Goal: Task Accomplishment & Management: Complete application form

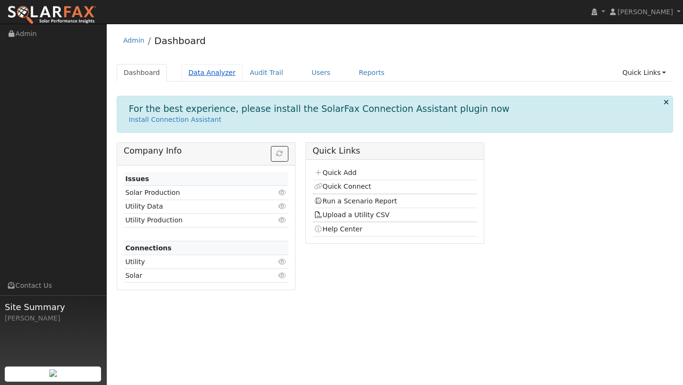
click at [217, 70] on link "Data Analyzer" at bounding box center [212, 73] width 62 height 18
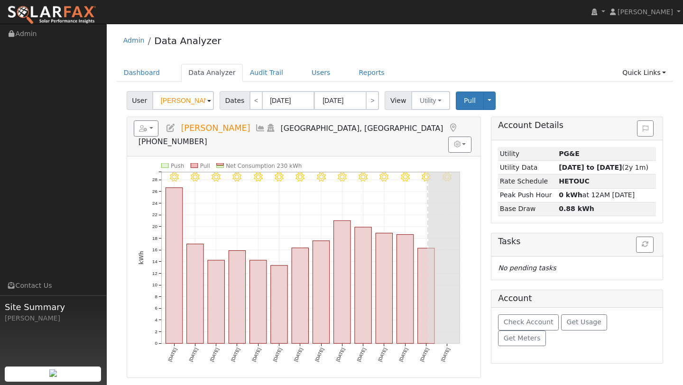
click at [183, 108] on input "[PERSON_NAME]" at bounding box center [183, 100] width 62 height 19
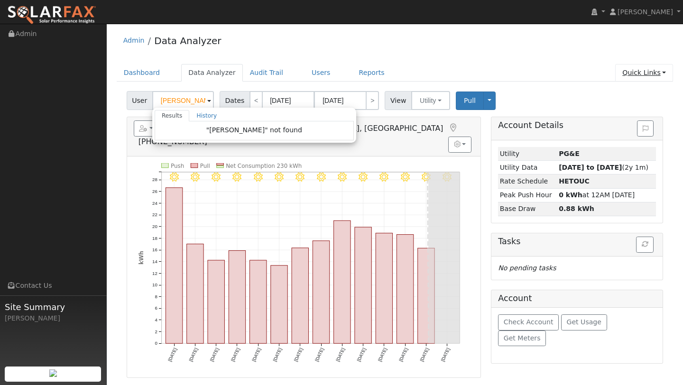
click at [648, 74] on link "Quick Links" at bounding box center [645, 73] width 58 height 18
type input "[PERSON_NAME]"
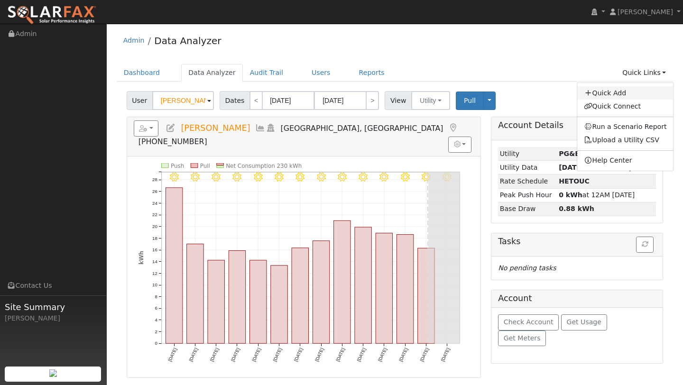
click at [611, 98] on link "Quick Add" at bounding box center [626, 92] width 96 height 13
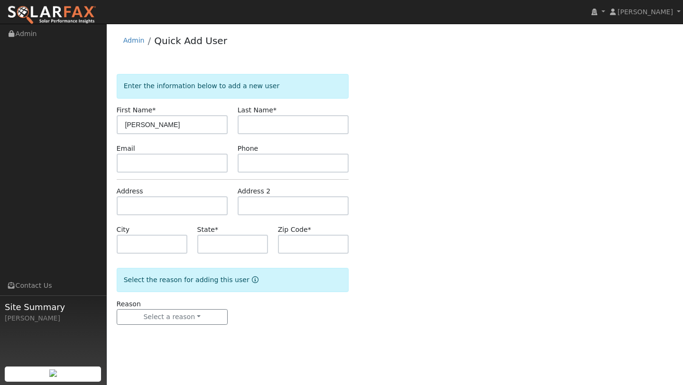
type input "Carlos"
click at [248, 128] on input "text" at bounding box center [293, 124] width 111 height 19
type input "Valenzuela"
click at [144, 200] on input "text" at bounding box center [172, 205] width 111 height 19
type input "4069 Suisun Valley Road"
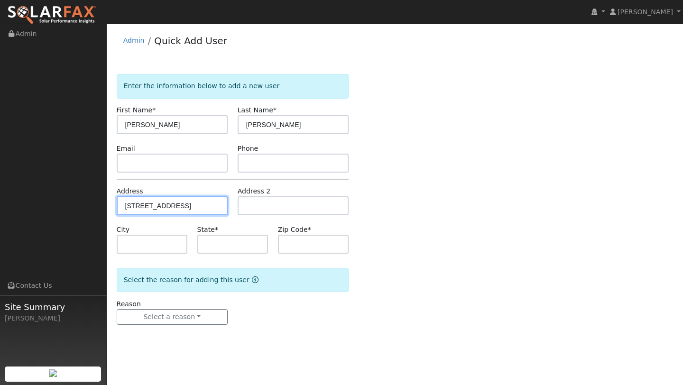
type input "Fairfield"
type input "CA"
type input "94534"
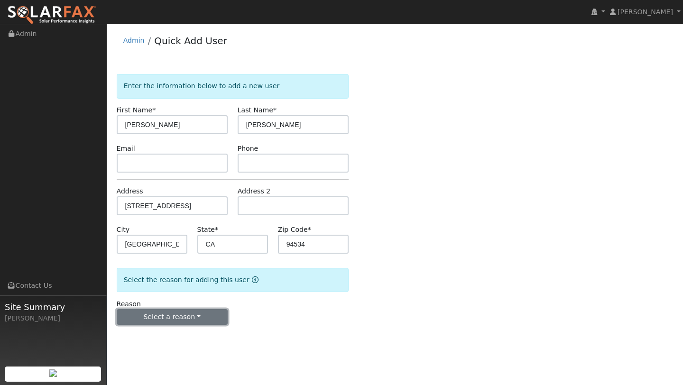
click at [173, 313] on button "Select a reason" at bounding box center [172, 317] width 111 height 16
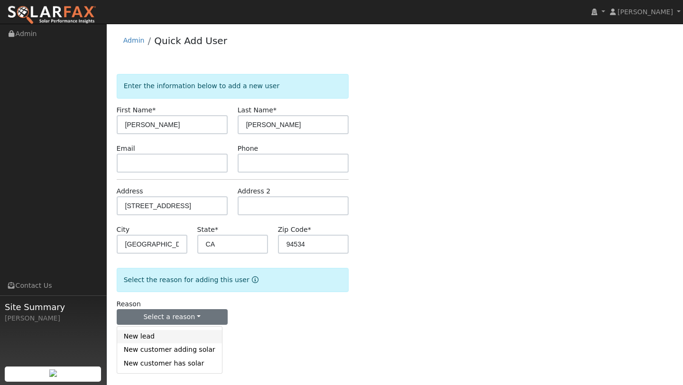
click at [171, 334] on link "New lead" at bounding box center [169, 336] width 105 height 13
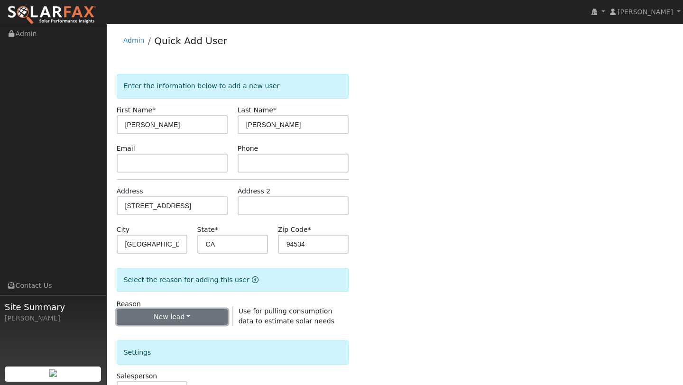
click at [176, 319] on button "New lead" at bounding box center [172, 317] width 111 height 16
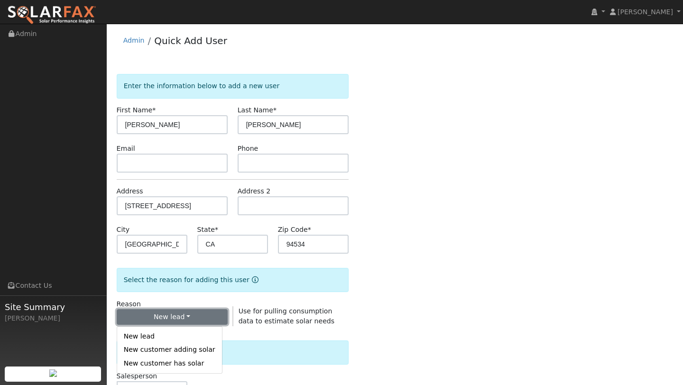
click at [176, 319] on button "New lead" at bounding box center [172, 317] width 111 height 16
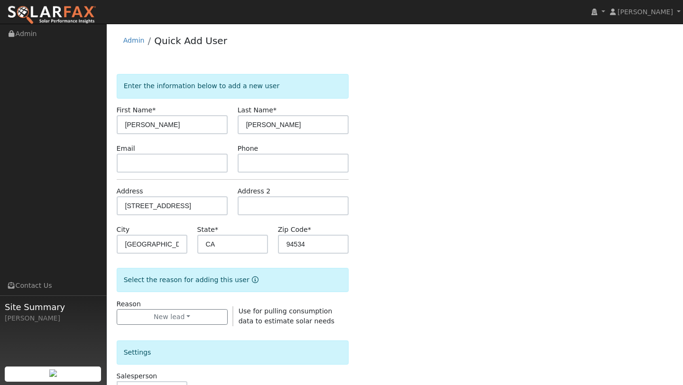
click at [396, 285] on div "Enter the information below to add a new user First Name * Carlos Last Name * V…" at bounding box center [395, 344] width 557 height 541
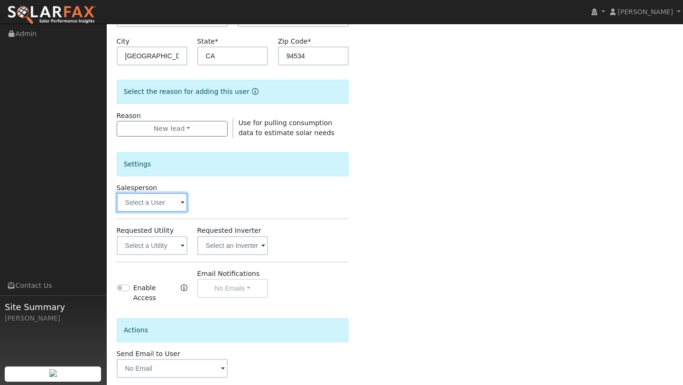
click at [133, 208] on input "text" at bounding box center [152, 202] width 71 height 19
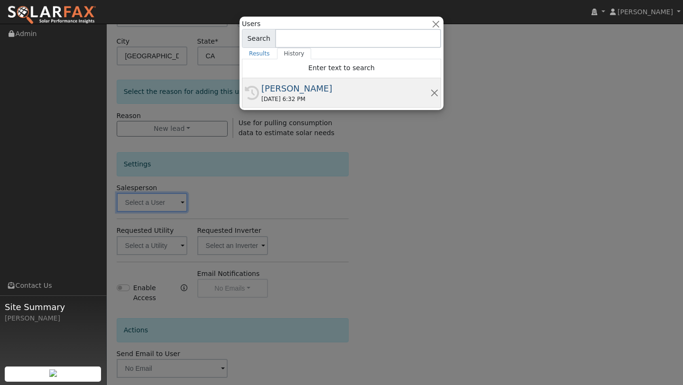
click at [327, 81] on div "History Kelsey Commerford 08/22/2025 6:32 PM" at bounding box center [341, 92] width 199 height 29
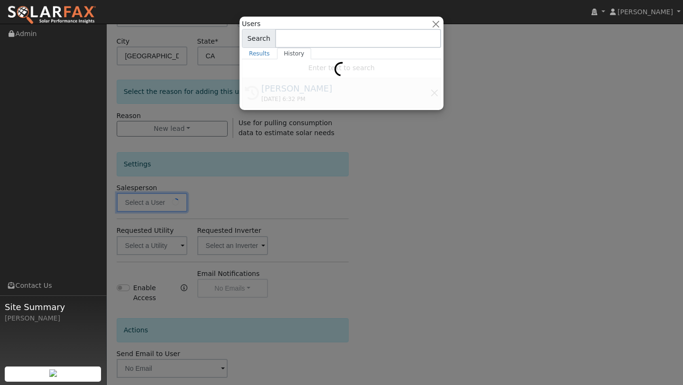
type input "[PERSON_NAME]"
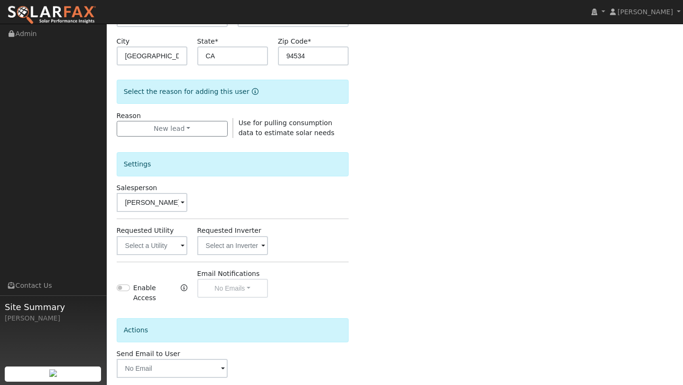
scroll to position [229, 0]
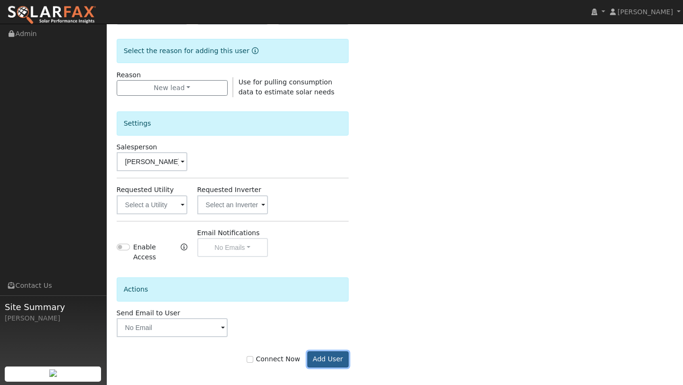
click at [336, 355] on button "Add User" at bounding box center [328, 360] width 41 height 16
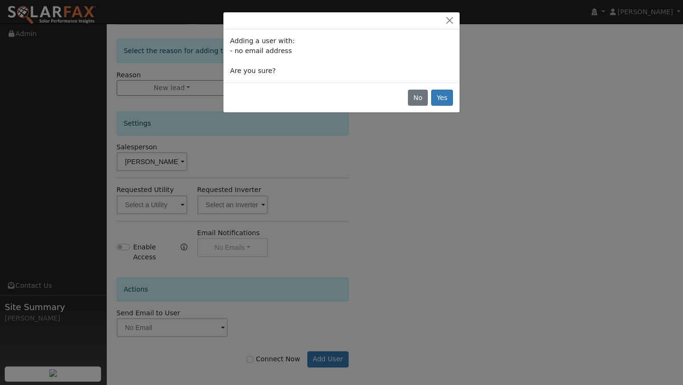
click at [456, 83] on div "No Yes" at bounding box center [342, 98] width 236 height 30
click at [450, 95] on button "Yes" at bounding box center [442, 98] width 22 height 16
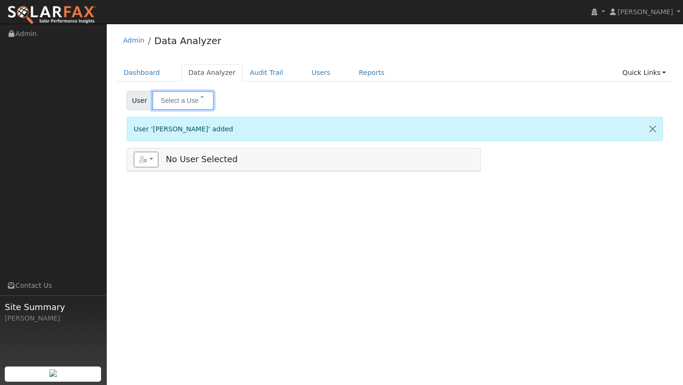
type input "Carlos Valenzuela"
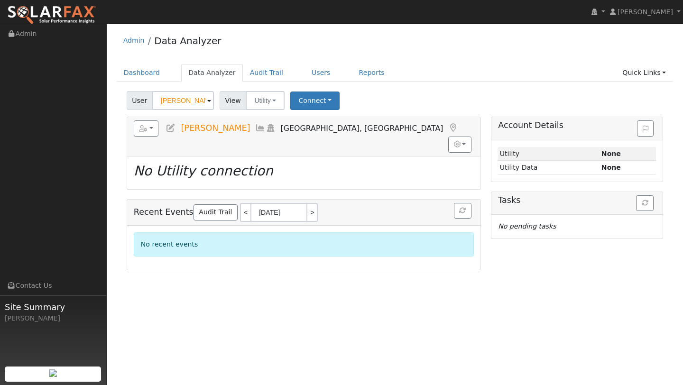
click at [376, 101] on div "User Carlos Valenzuela Account Default Account Default Account 4069 Suisun Vall…" at bounding box center [395, 99] width 541 height 22
